Goal: Use online tool/utility: Use online tool/utility

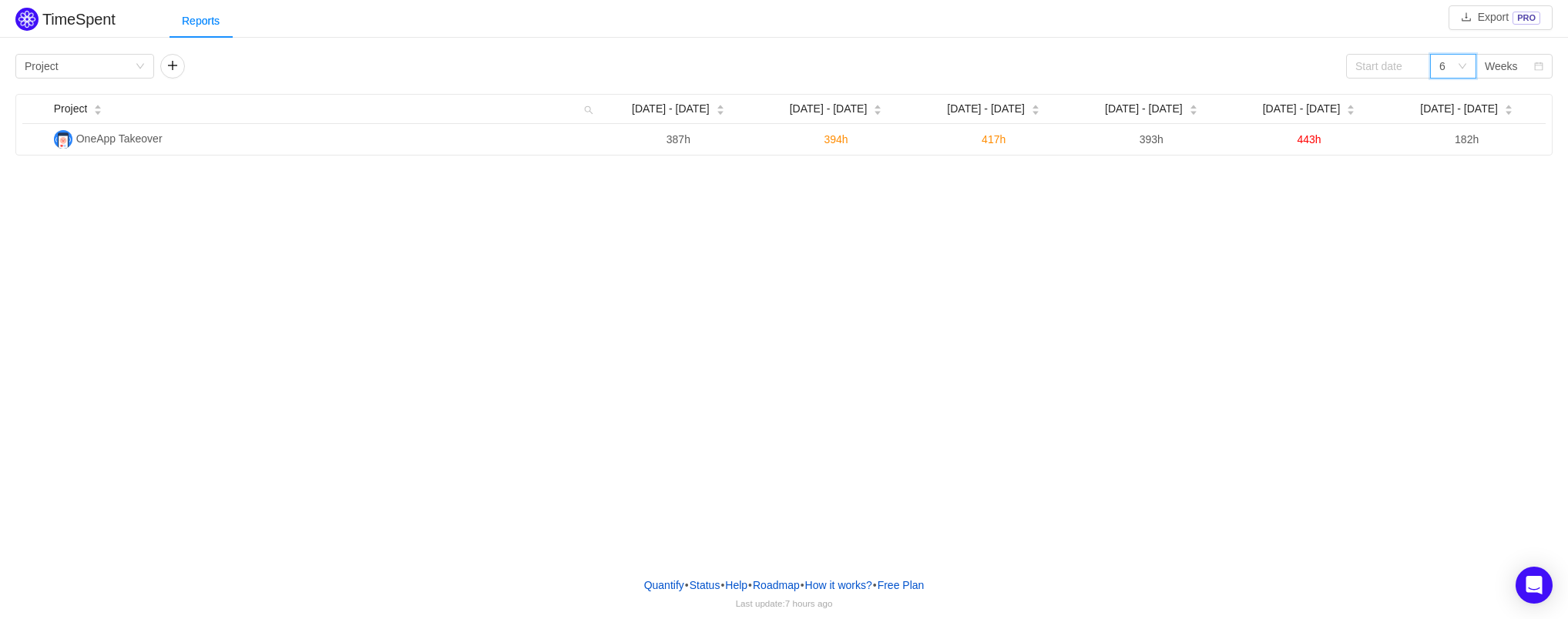
click at [1462, 66] on icon "icon: down" at bounding box center [1462, 66] width 9 height 9
click at [1517, 57] on div "Weeks" at bounding box center [1501, 66] width 33 height 23
click at [1460, 65] on icon "icon: down" at bounding box center [1463, 66] width 8 height 6
click at [1459, 166] on li "12" at bounding box center [1452, 171] width 46 height 24
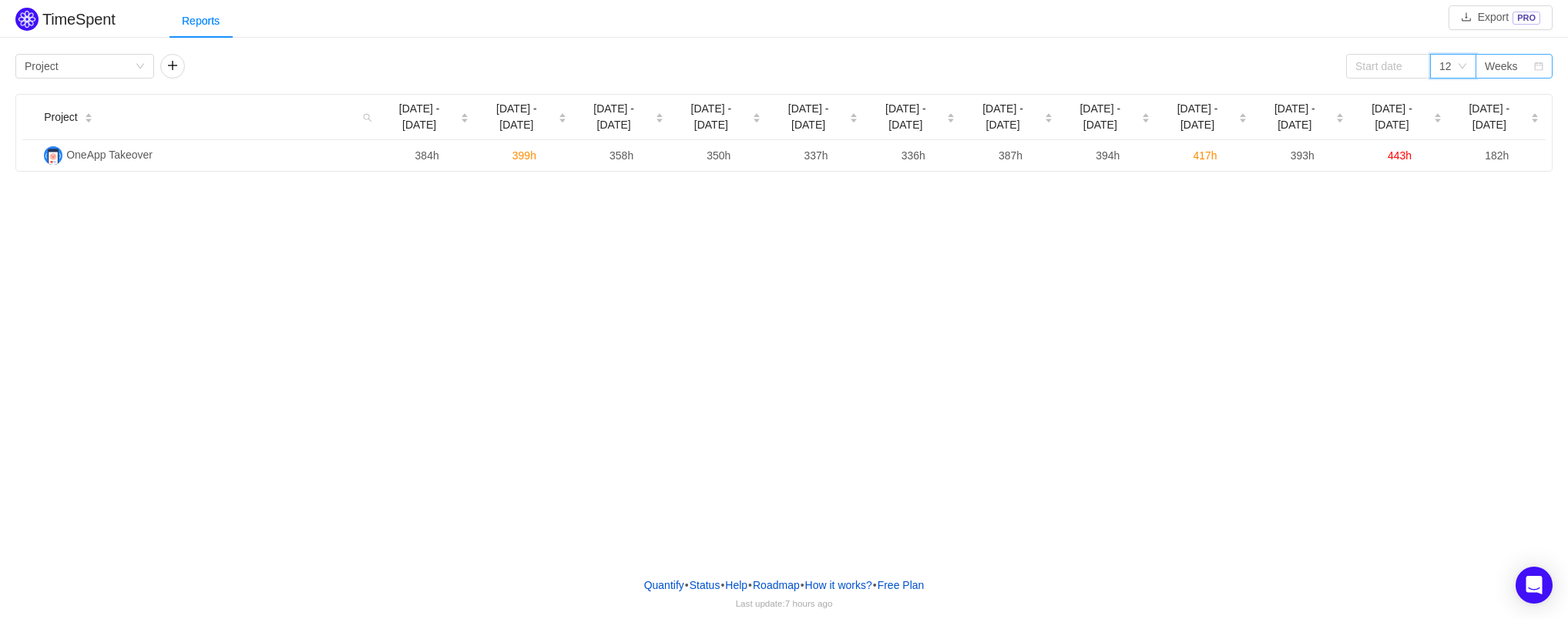
click at [1508, 68] on div "Weeks" at bounding box center [1501, 66] width 33 height 23
click at [1506, 114] on li "Months" at bounding box center [1513, 121] width 77 height 24
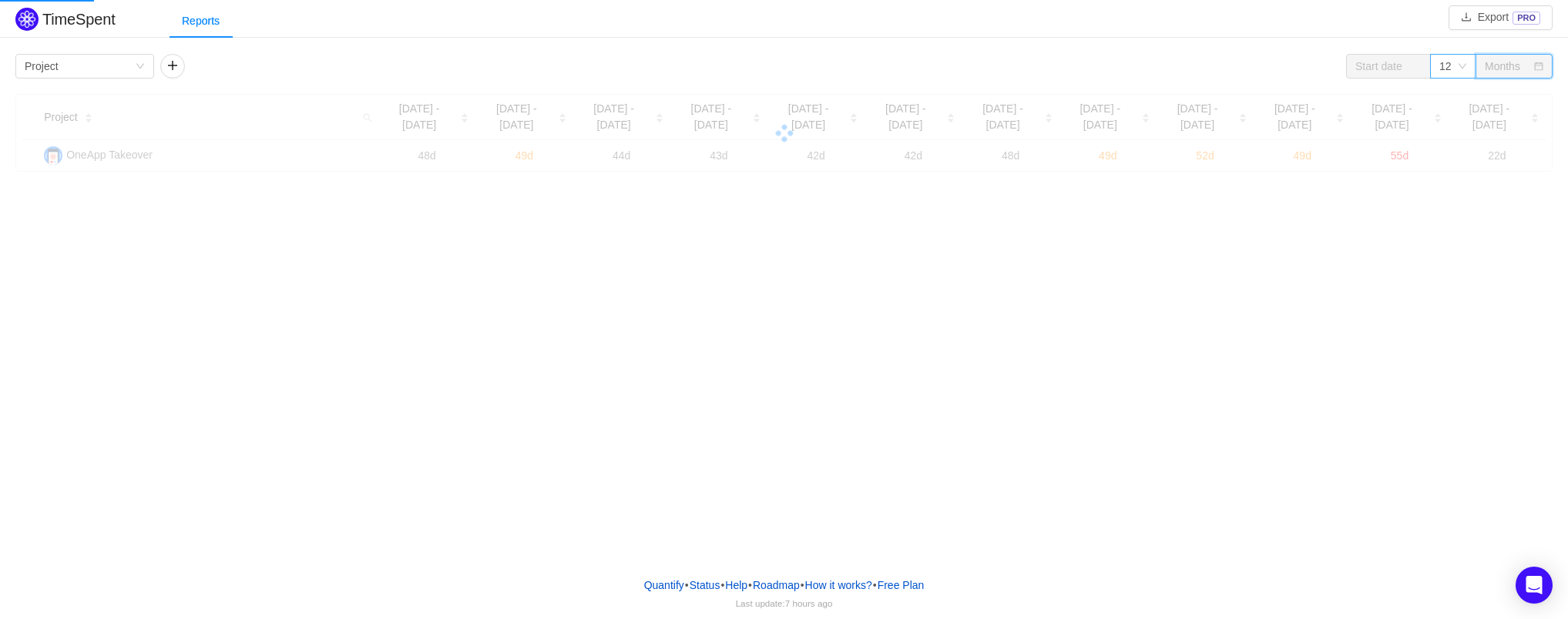
click at [1464, 72] on div "12" at bounding box center [1452, 66] width 46 height 24
click at [1460, 126] on li "6" at bounding box center [1452, 121] width 46 height 24
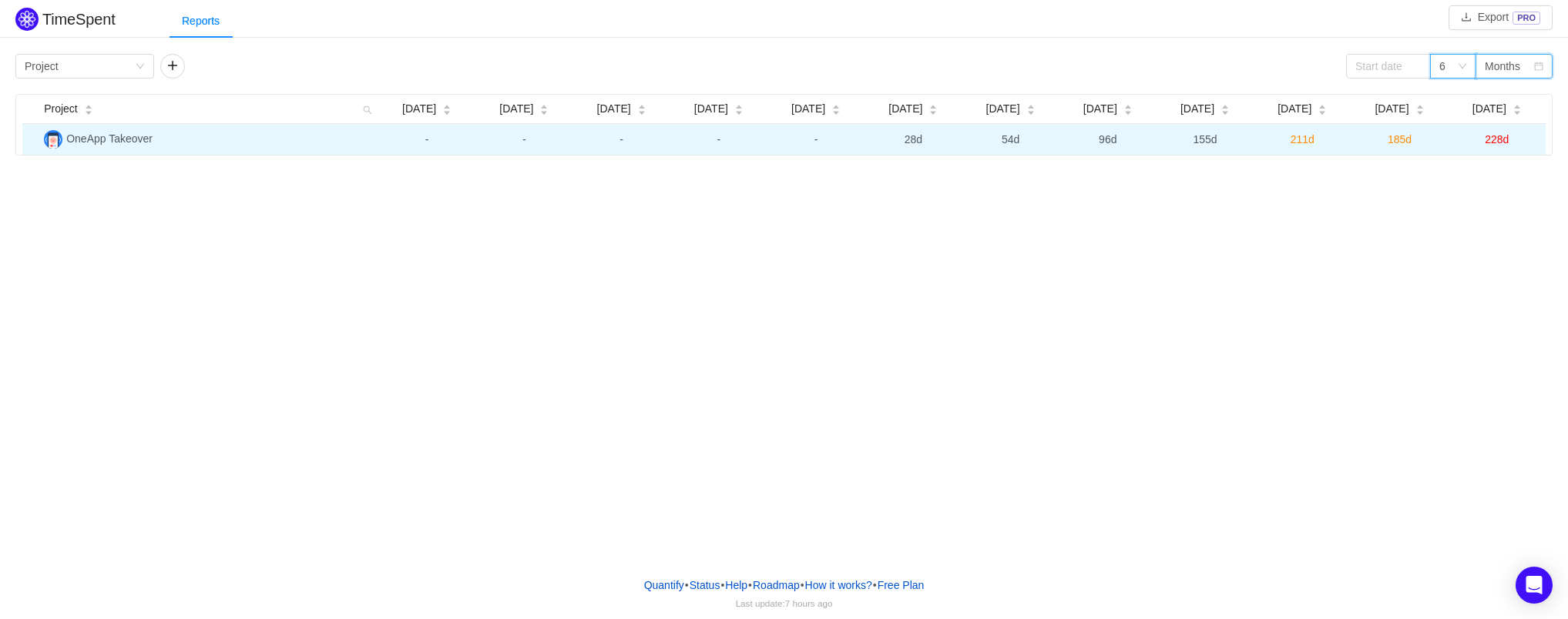
click at [1113, 142] on span "96d" at bounding box center [1107, 139] width 18 height 12
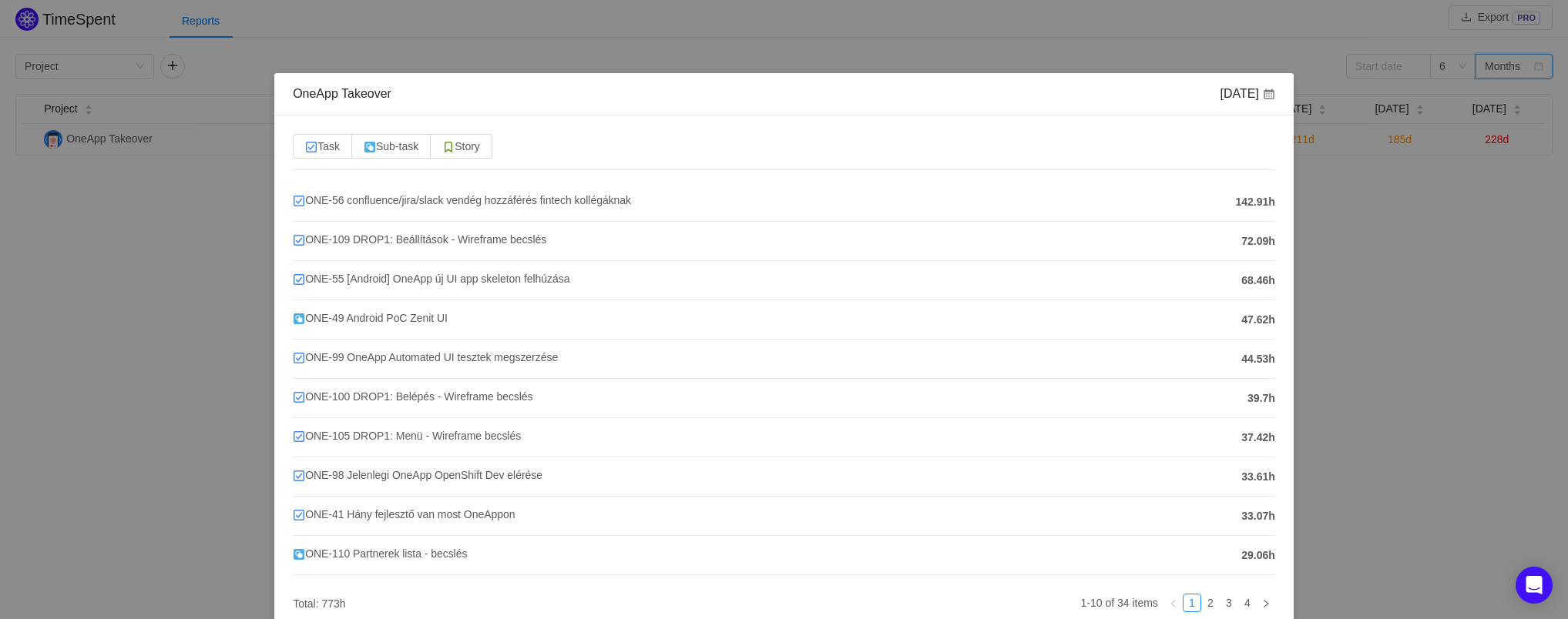
scroll to position [84, 0]
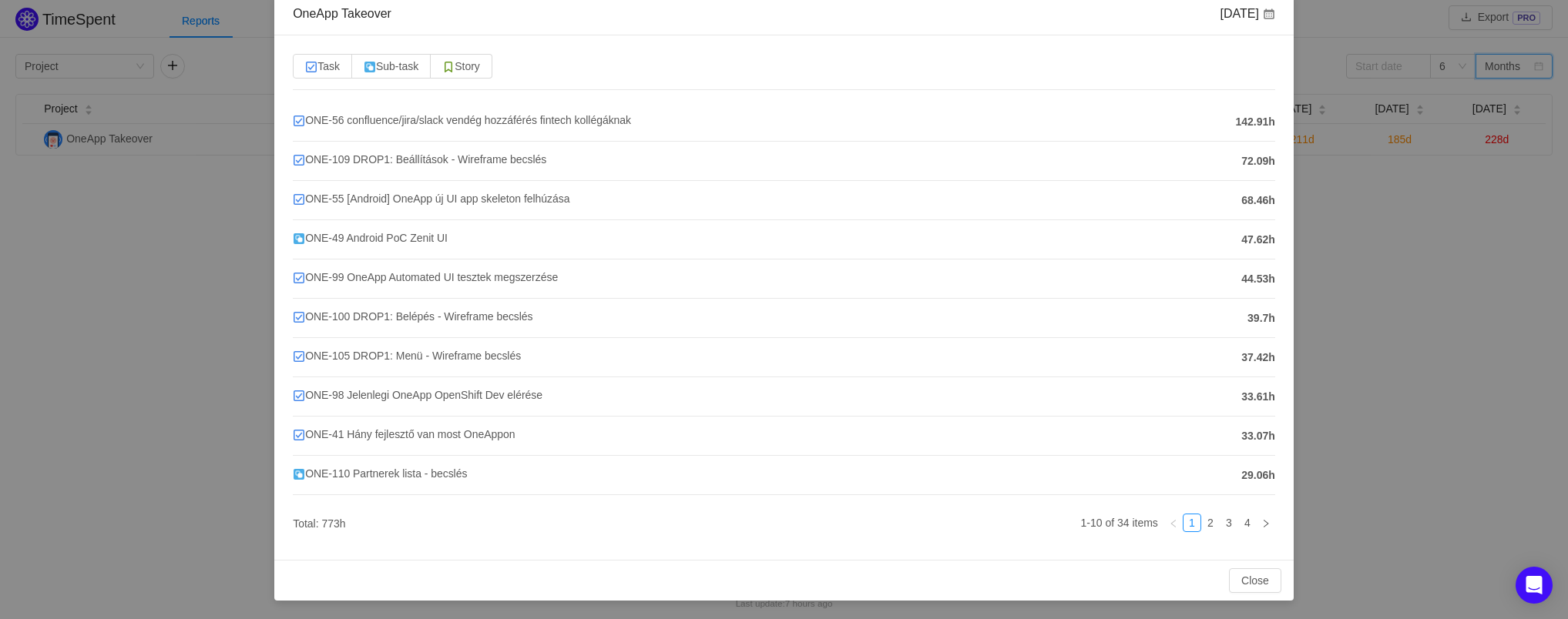
click at [455, 61] on img at bounding box center [448, 66] width 12 height 12
click at [442, 70] on input "Story" at bounding box center [442, 70] width 0 height 0
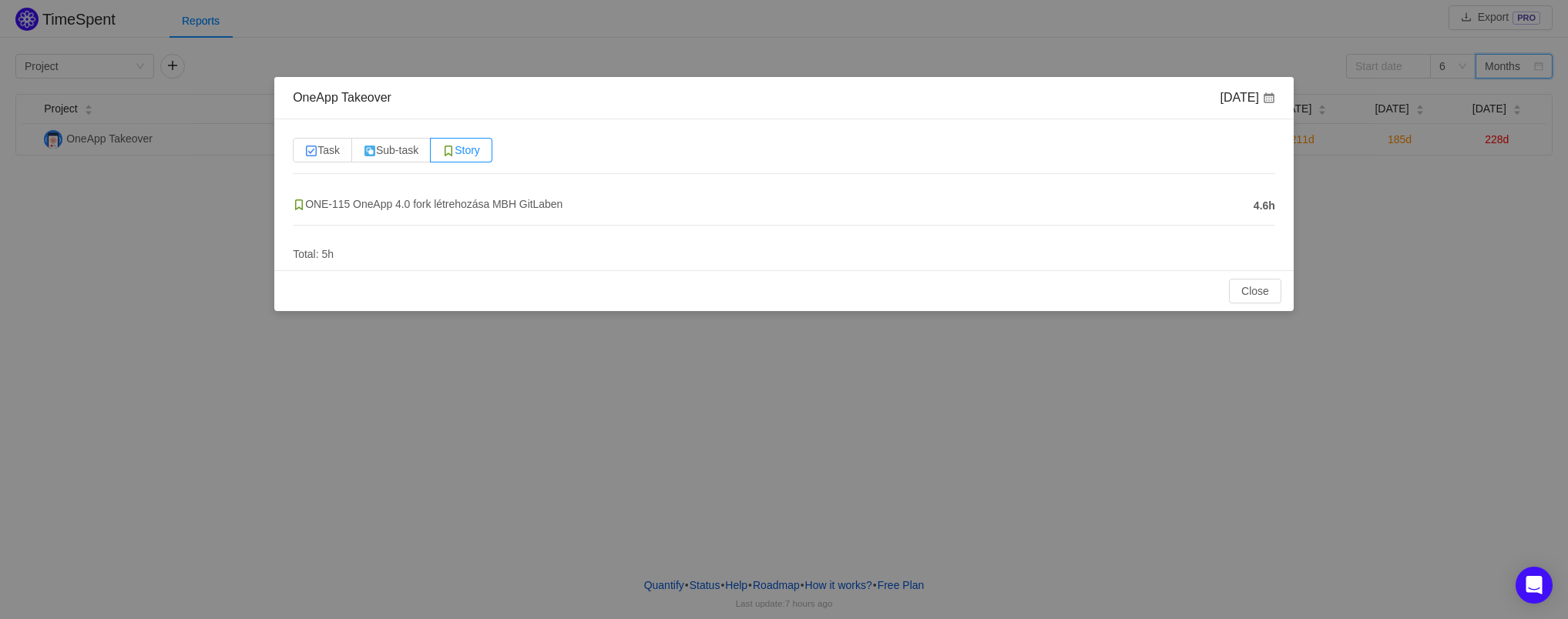
scroll to position [0, 0]
click at [1271, 298] on button "Close" at bounding box center [1255, 291] width 53 height 24
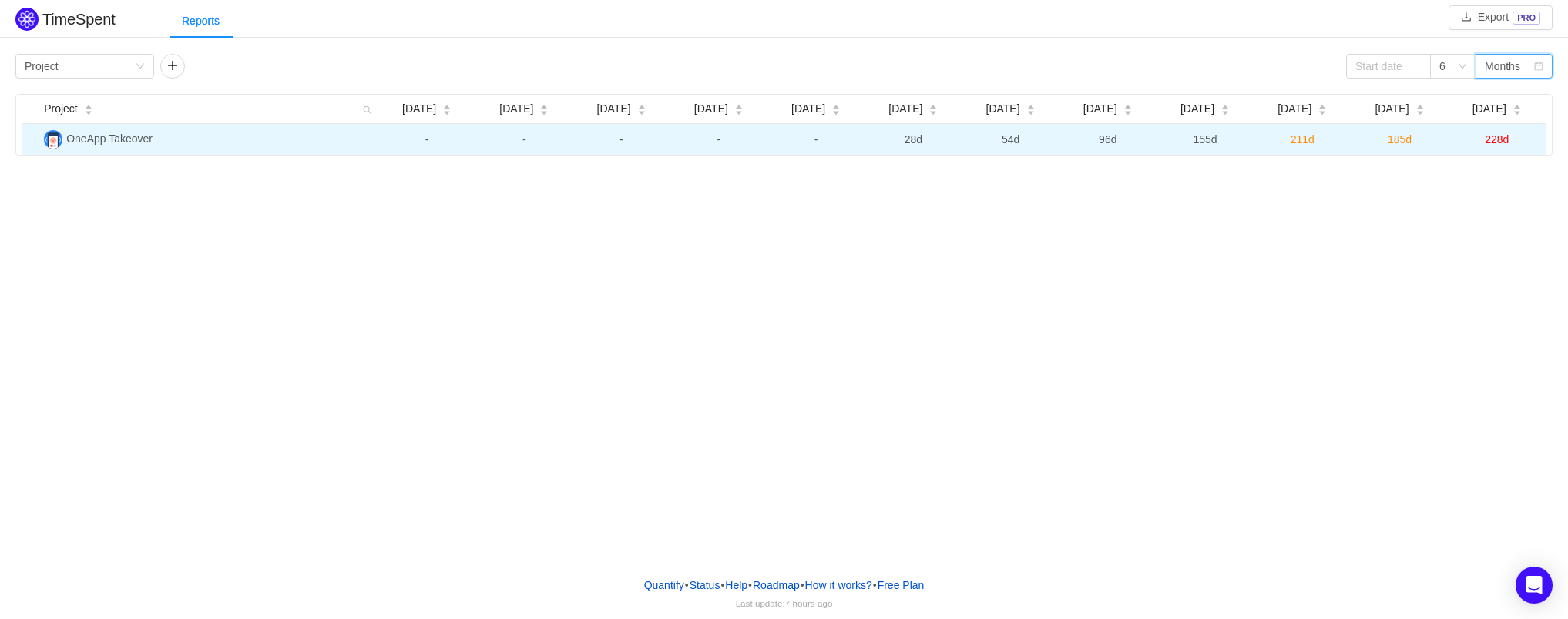
click at [1104, 142] on span "96d" at bounding box center [1107, 139] width 18 height 12
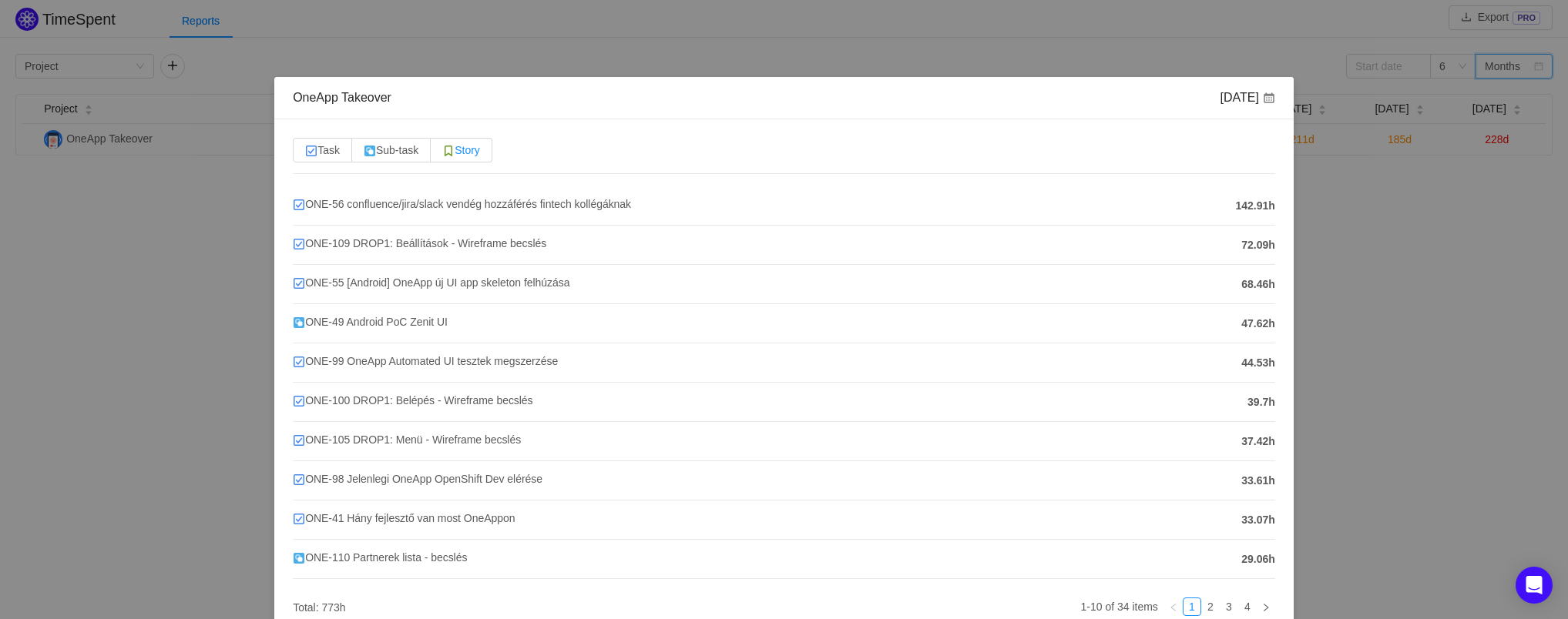
click at [488, 156] on label "Story" at bounding box center [461, 150] width 62 height 24
click at [442, 154] on input "Story" at bounding box center [442, 154] width 0 height 0
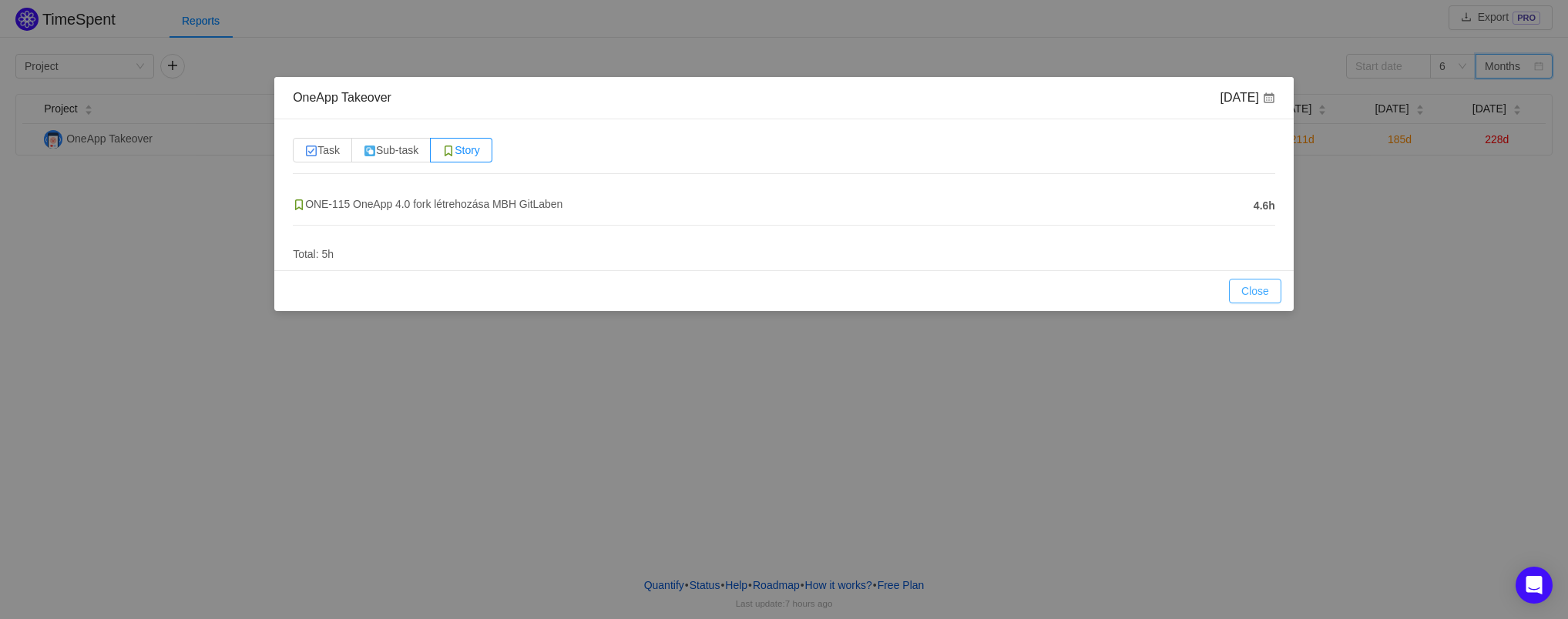
click at [1246, 283] on button "Close" at bounding box center [1255, 291] width 53 height 24
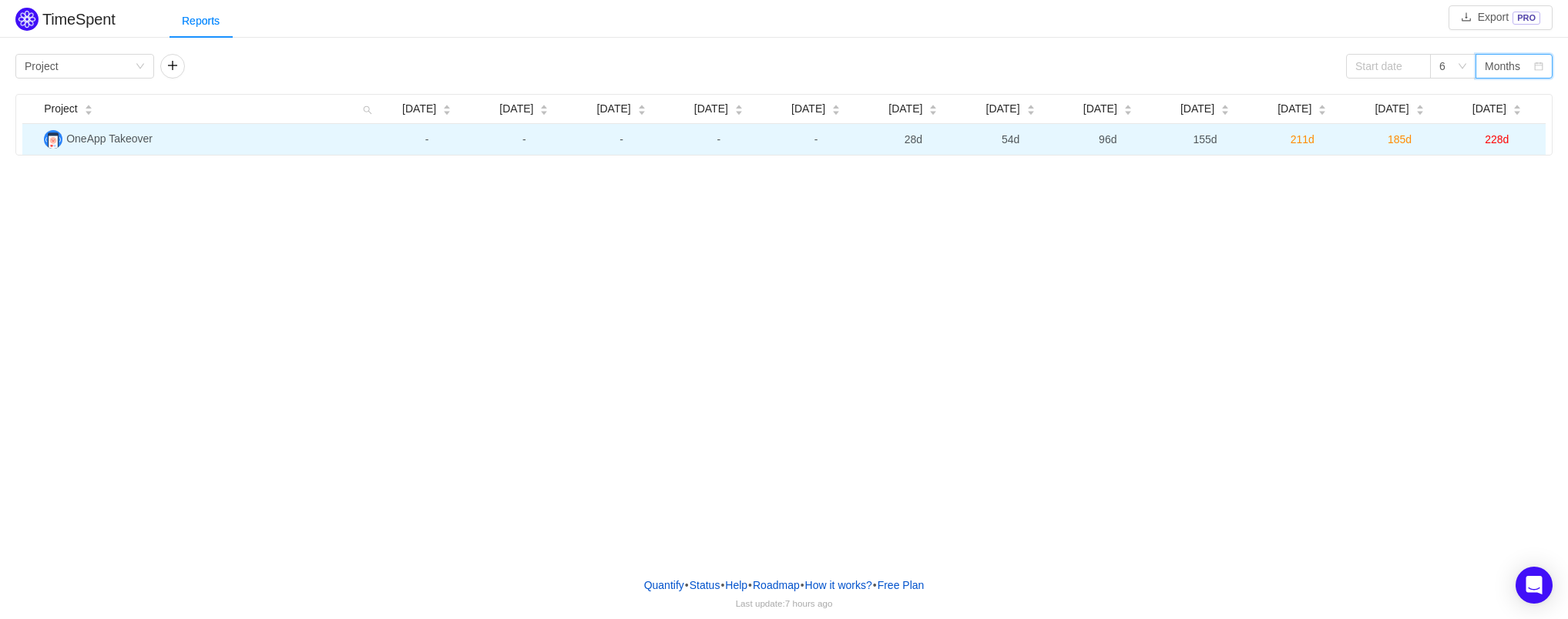
click at [1205, 144] on span "155d" at bounding box center [1205, 139] width 24 height 12
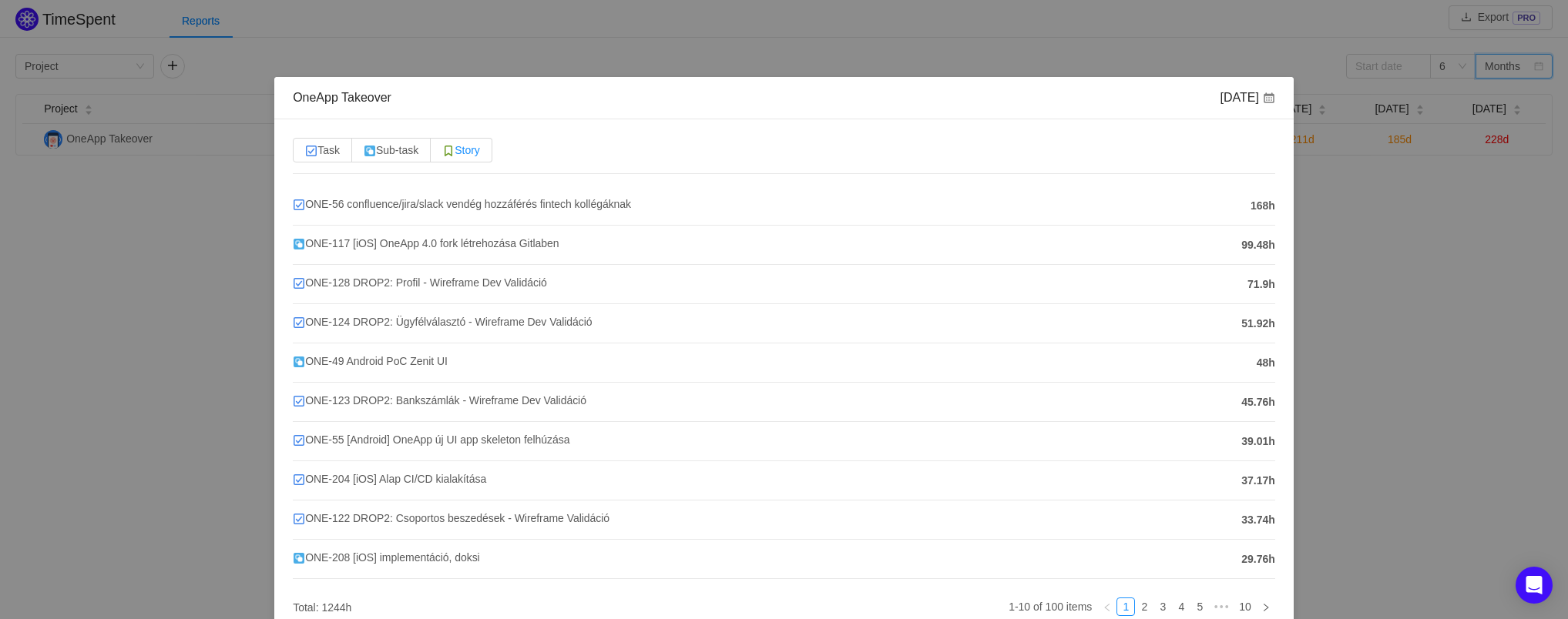
click at [465, 144] on span "Story" at bounding box center [461, 150] width 38 height 12
click at [442, 154] on input "Story" at bounding box center [442, 154] width 0 height 0
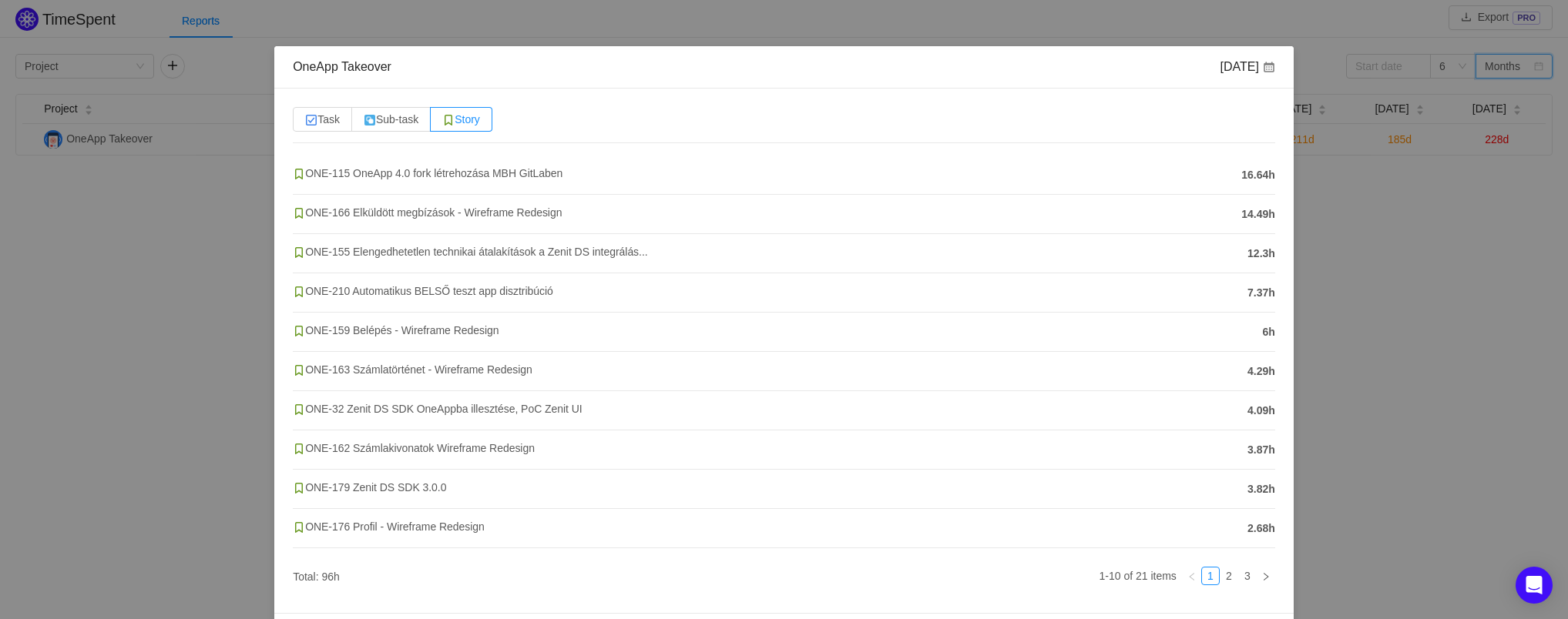
scroll to position [79, 0]
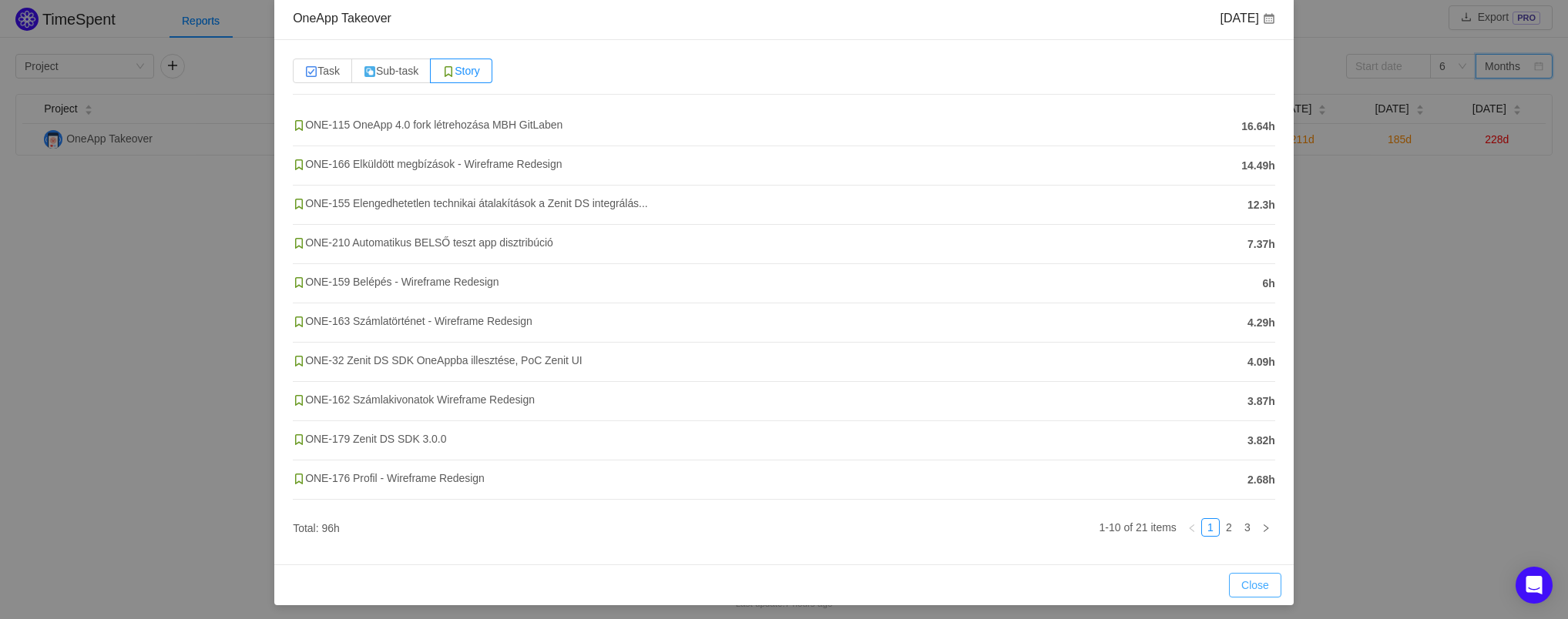
click at [1250, 588] on button "Close" at bounding box center [1255, 585] width 53 height 24
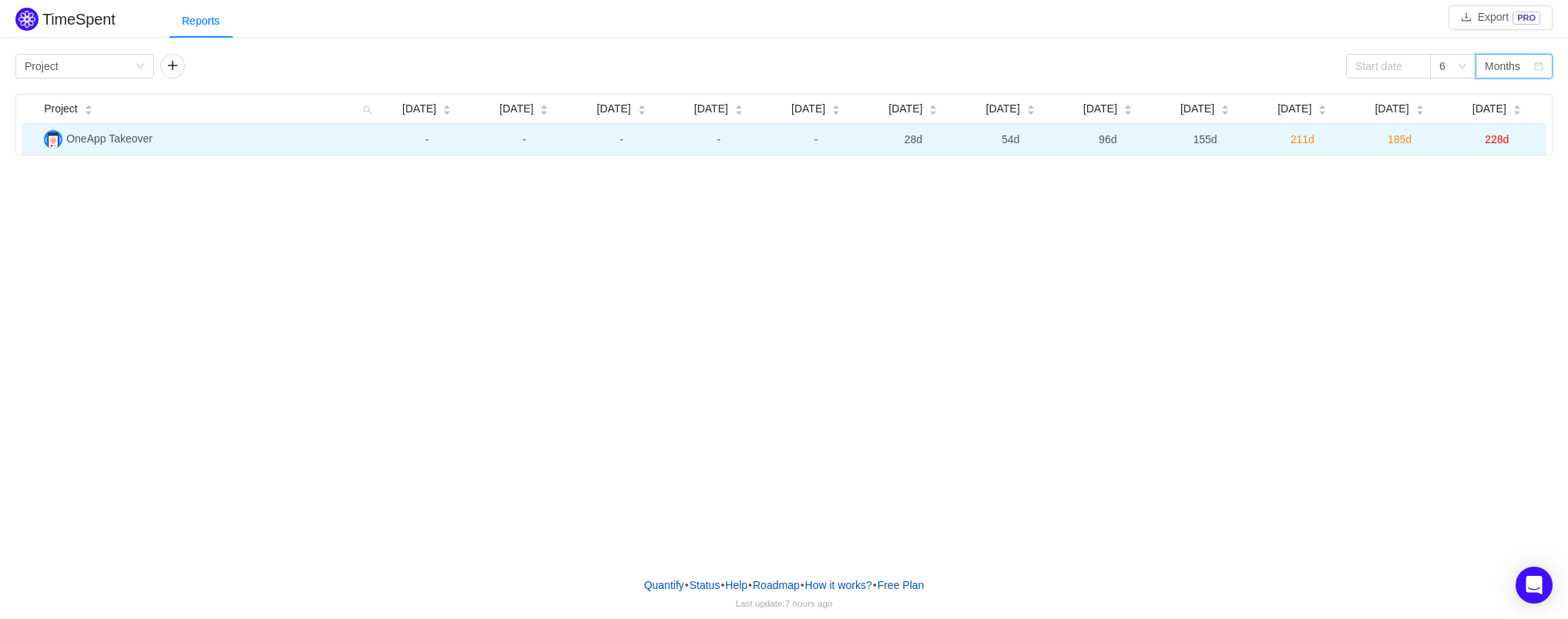
click at [1304, 141] on span "211d" at bounding box center [1302, 139] width 24 height 12
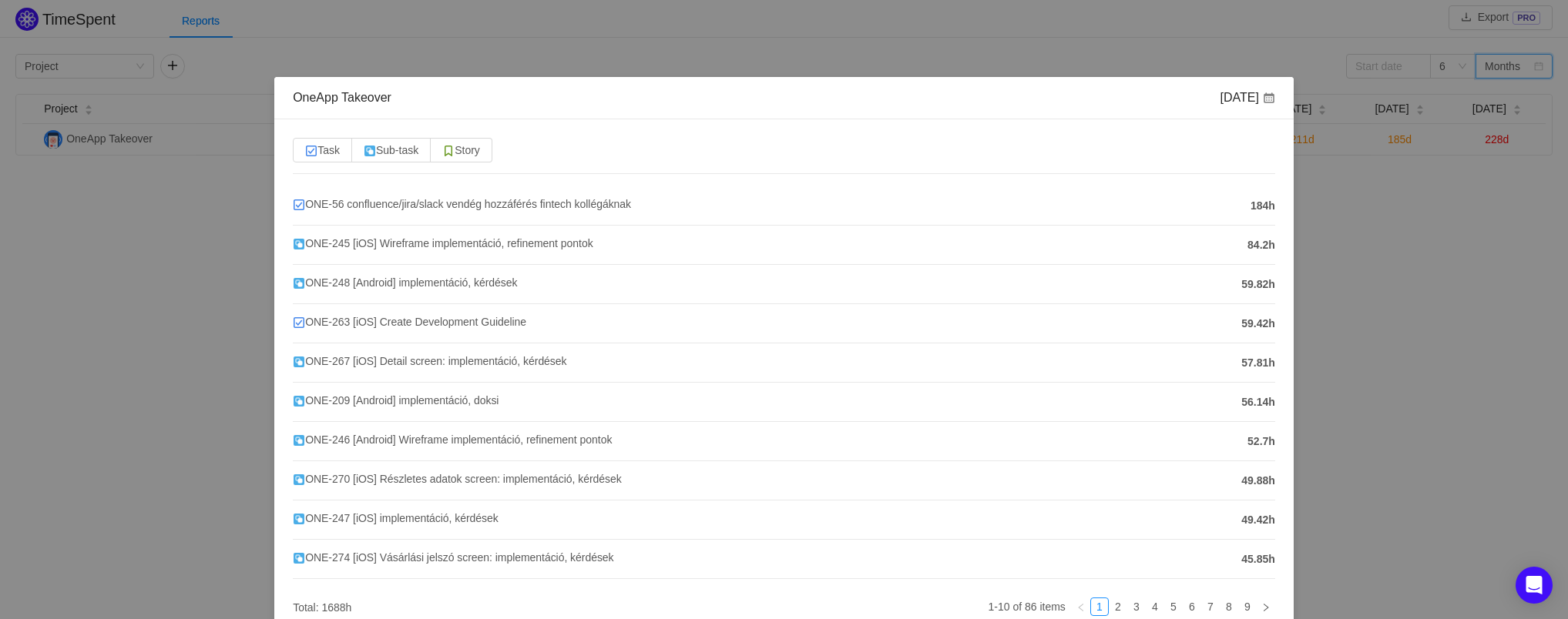
scroll to position [84, 0]
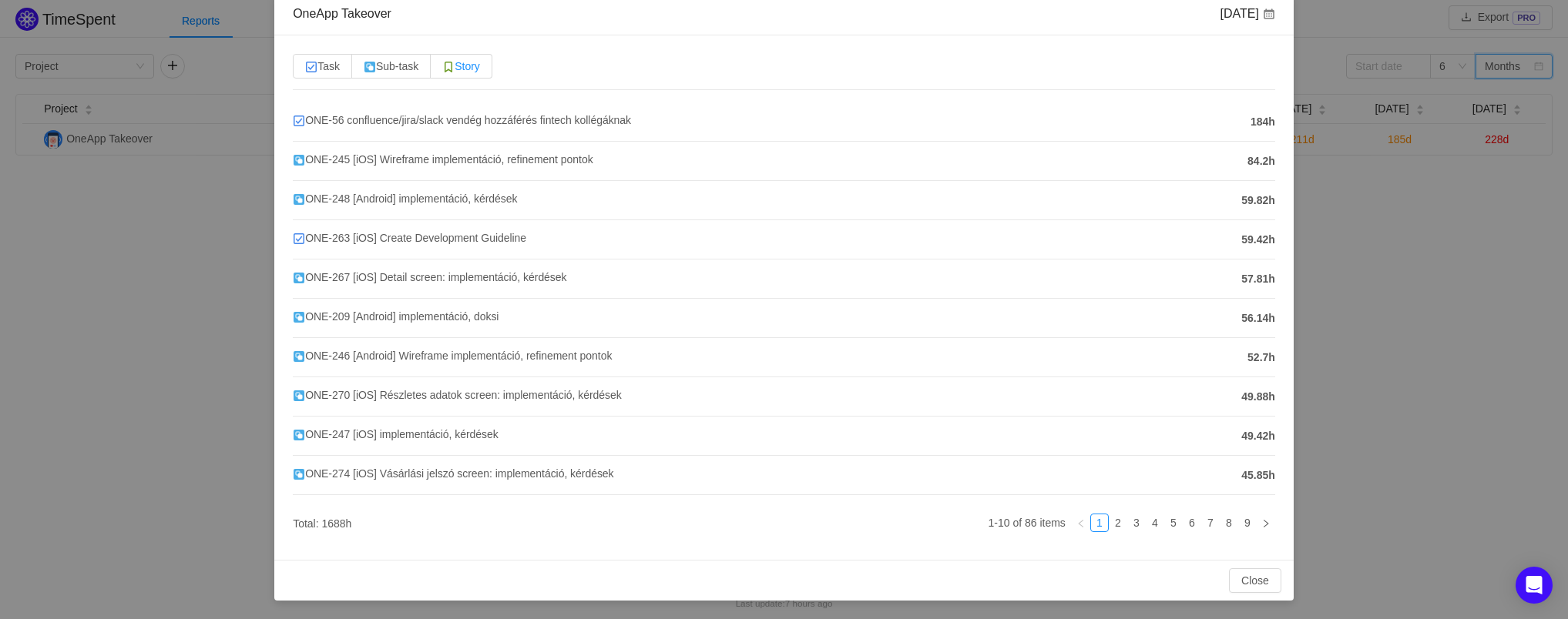
click at [492, 68] on label "Story" at bounding box center [461, 66] width 62 height 24
click at [442, 70] on input "Story" at bounding box center [442, 70] width 0 height 0
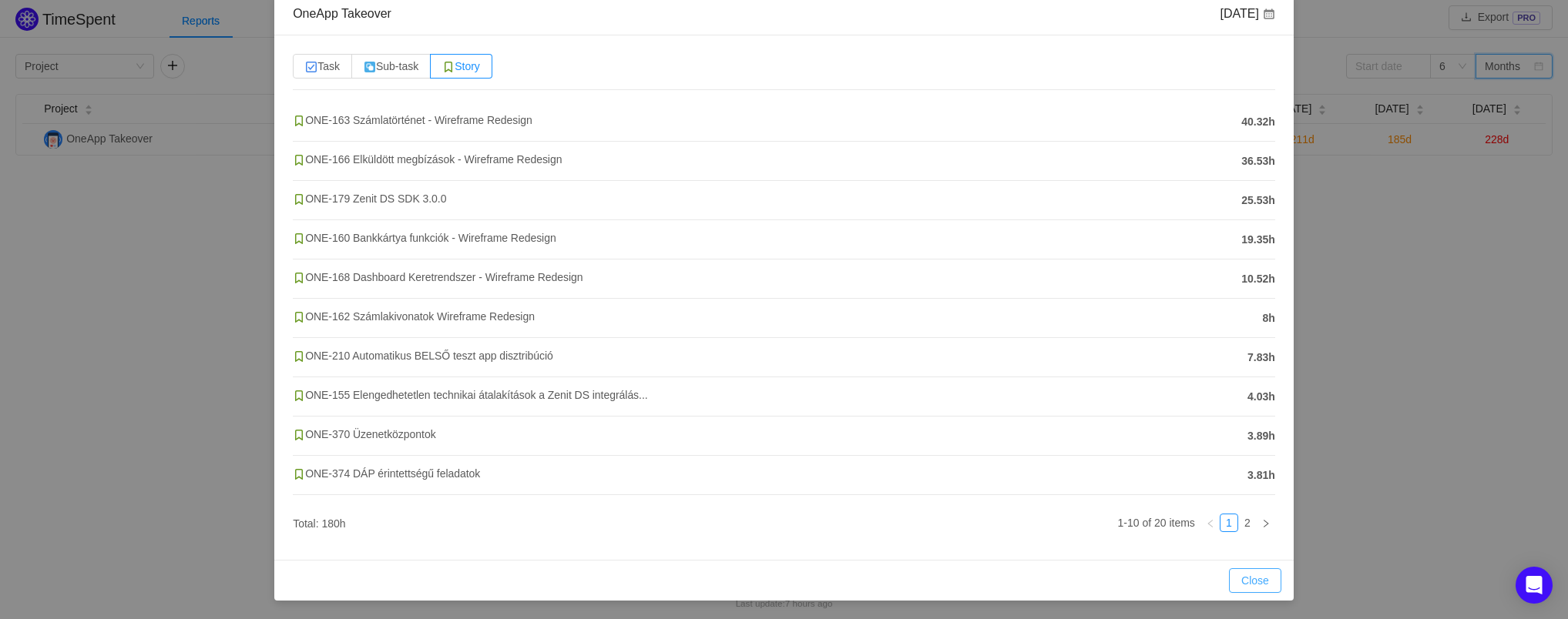
click at [1257, 568] on button "Close" at bounding box center [1255, 580] width 53 height 24
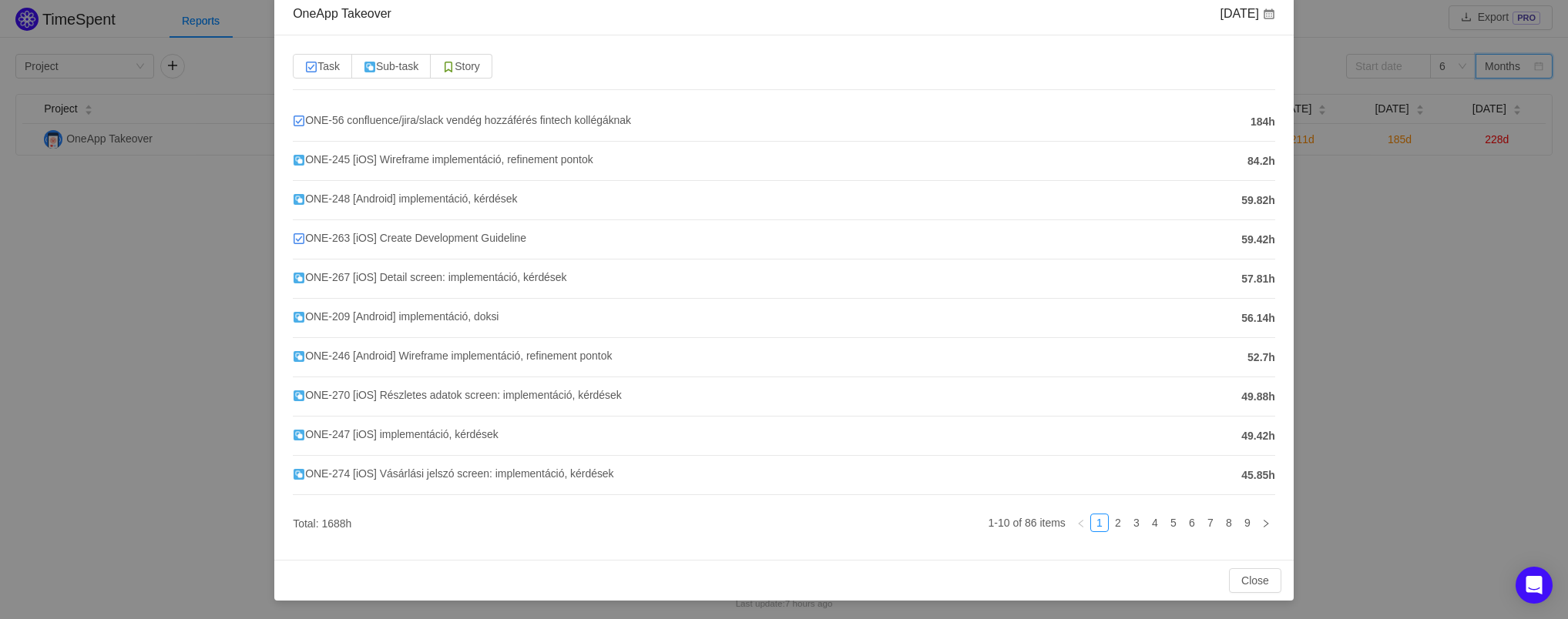
scroll to position [7, 0]
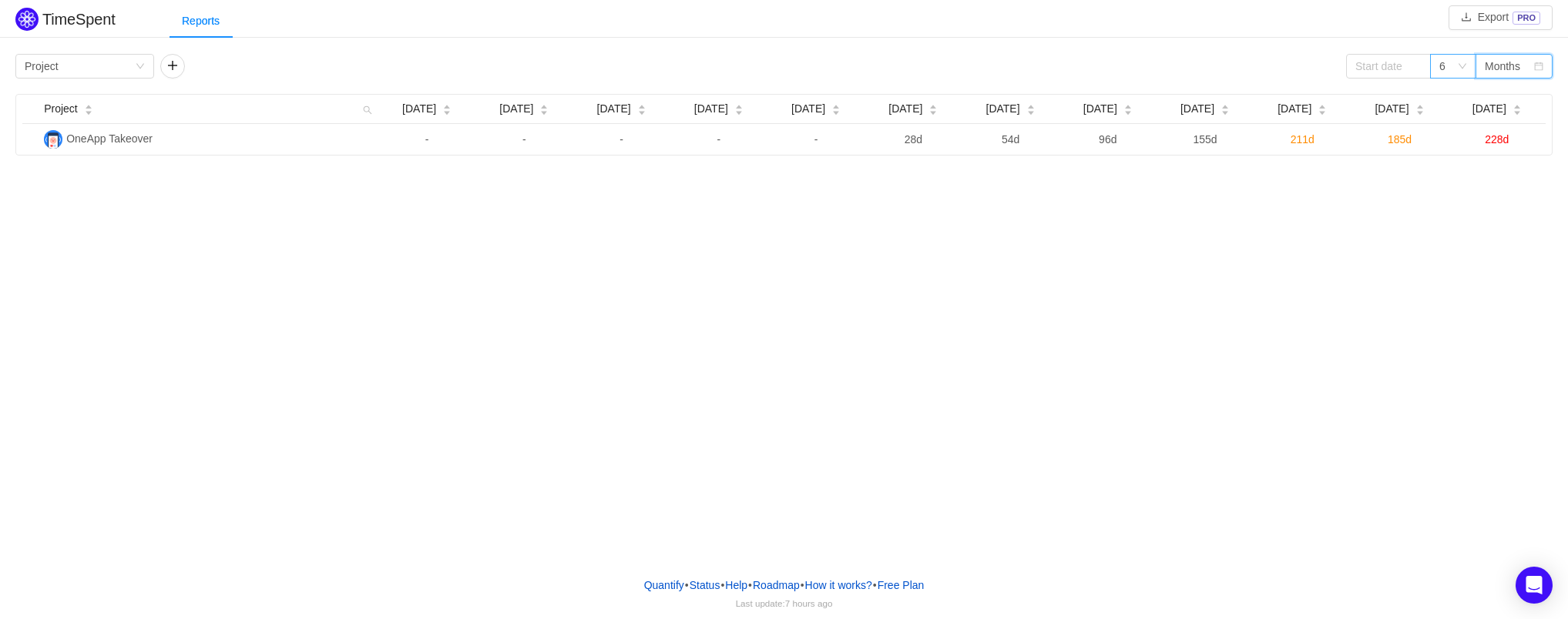
click at [1459, 67] on icon "icon: down" at bounding box center [1462, 66] width 9 height 9
click at [1458, 100] on li "3" at bounding box center [1452, 97] width 46 height 24
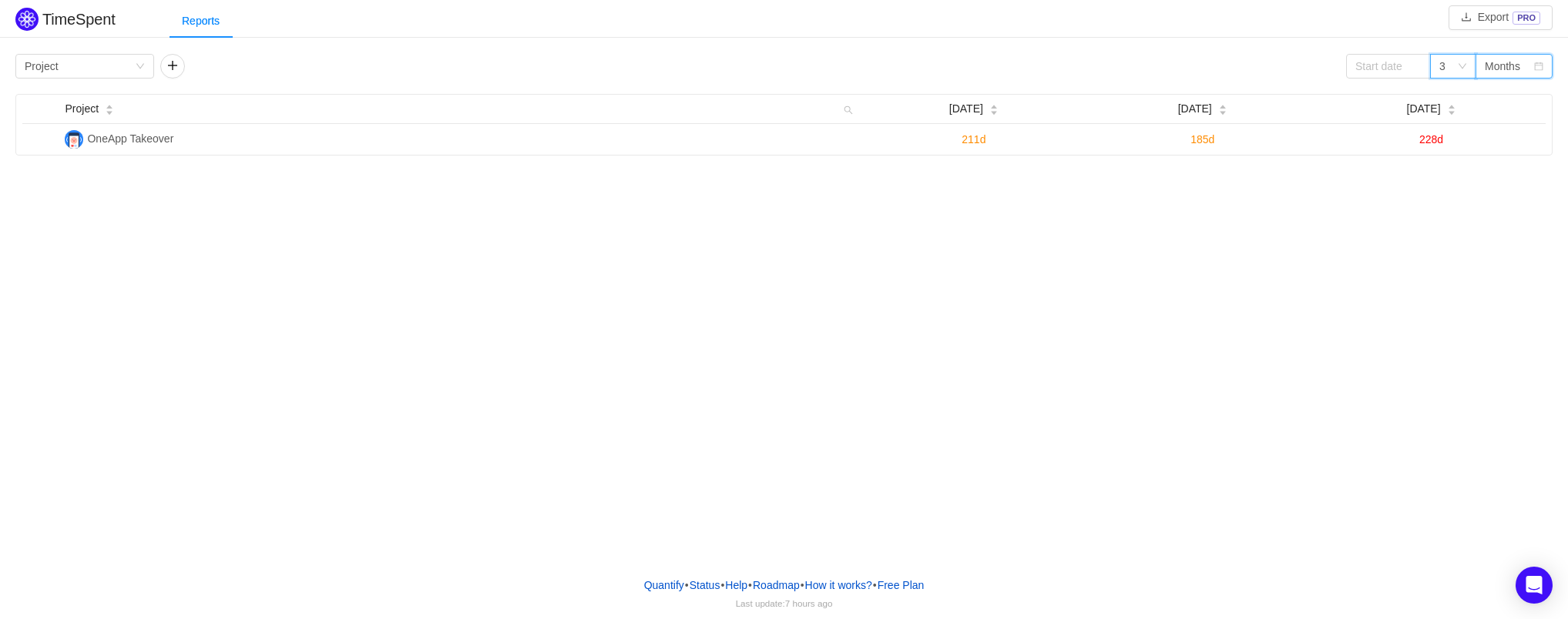
click at [1496, 59] on div "Months" at bounding box center [1502, 66] width 36 height 23
click at [1511, 96] on li "Weeks" at bounding box center [1513, 97] width 77 height 24
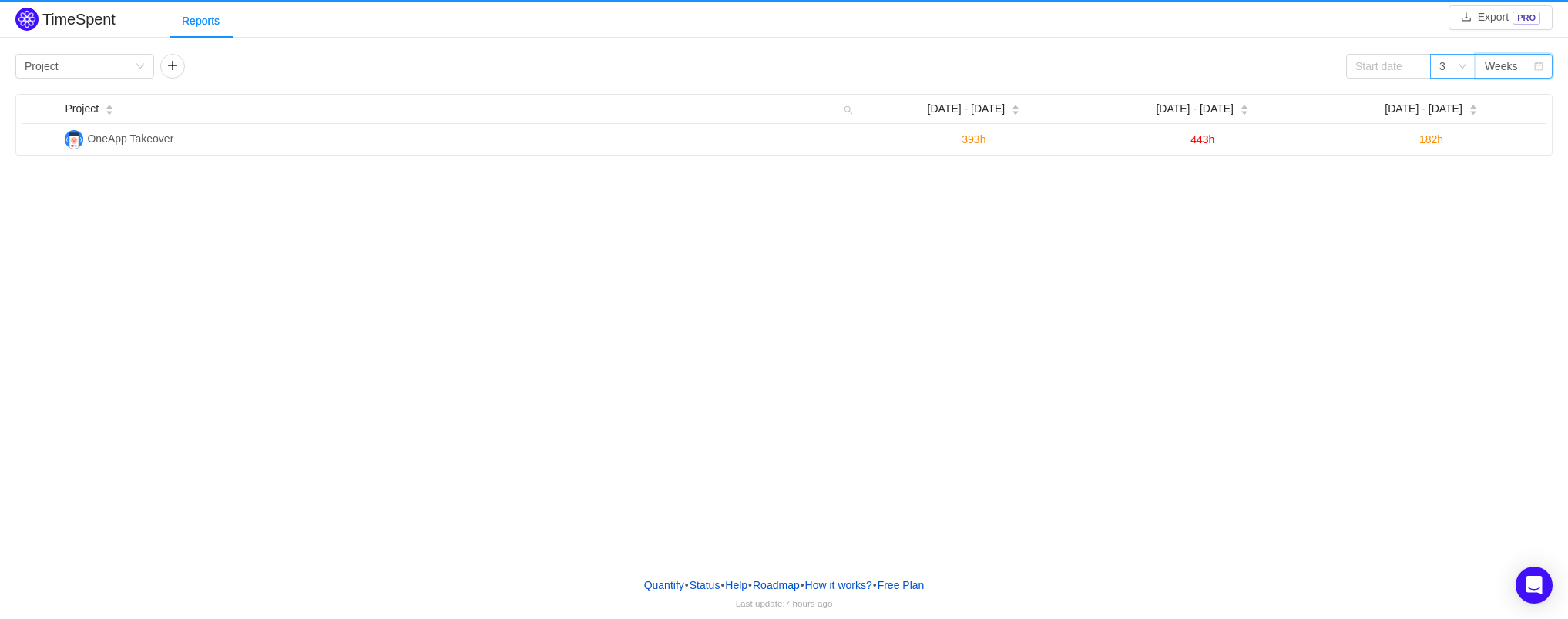
click at [1452, 67] on div "3" at bounding box center [1448, 66] width 18 height 23
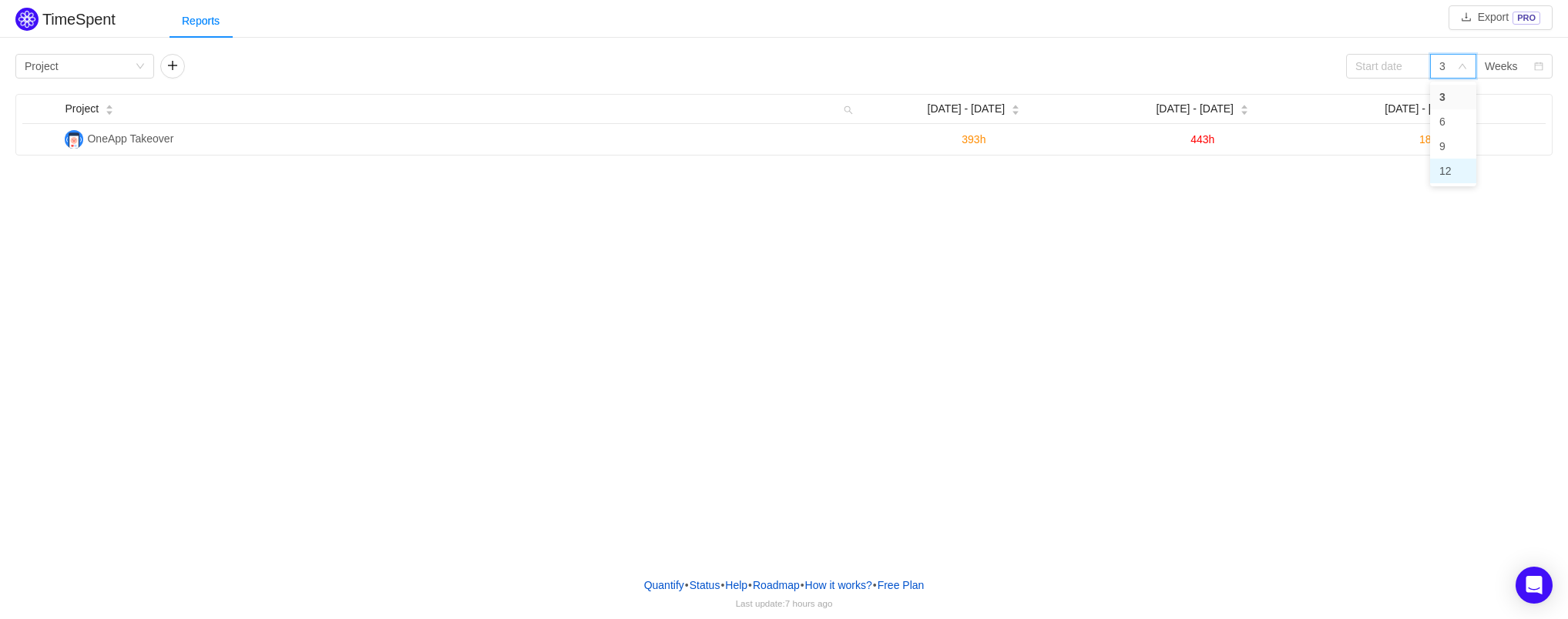
click at [1451, 167] on li "12" at bounding box center [1452, 171] width 46 height 24
